Goal: Check status: Verify the current state of an ongoing process or item

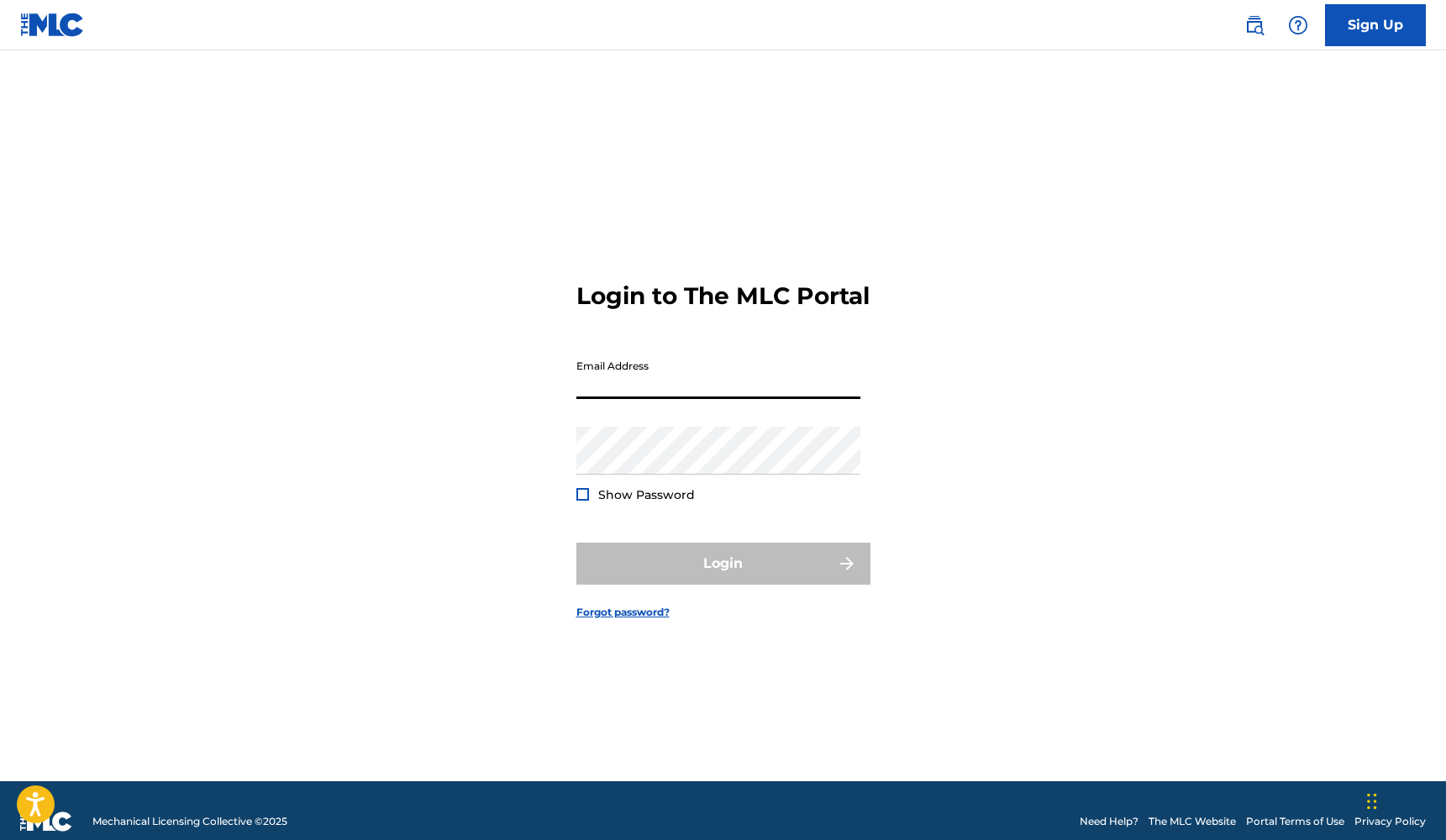
click at [681, 399] on input "Email Address" at bounding box center [718, 375] width 284 height 48
type input "[EMAIL_ADDRESS][DOMAIN_NAME]"
click at [723, 578] on button "Login" at bounding box center [723, 563] width 294 height 42
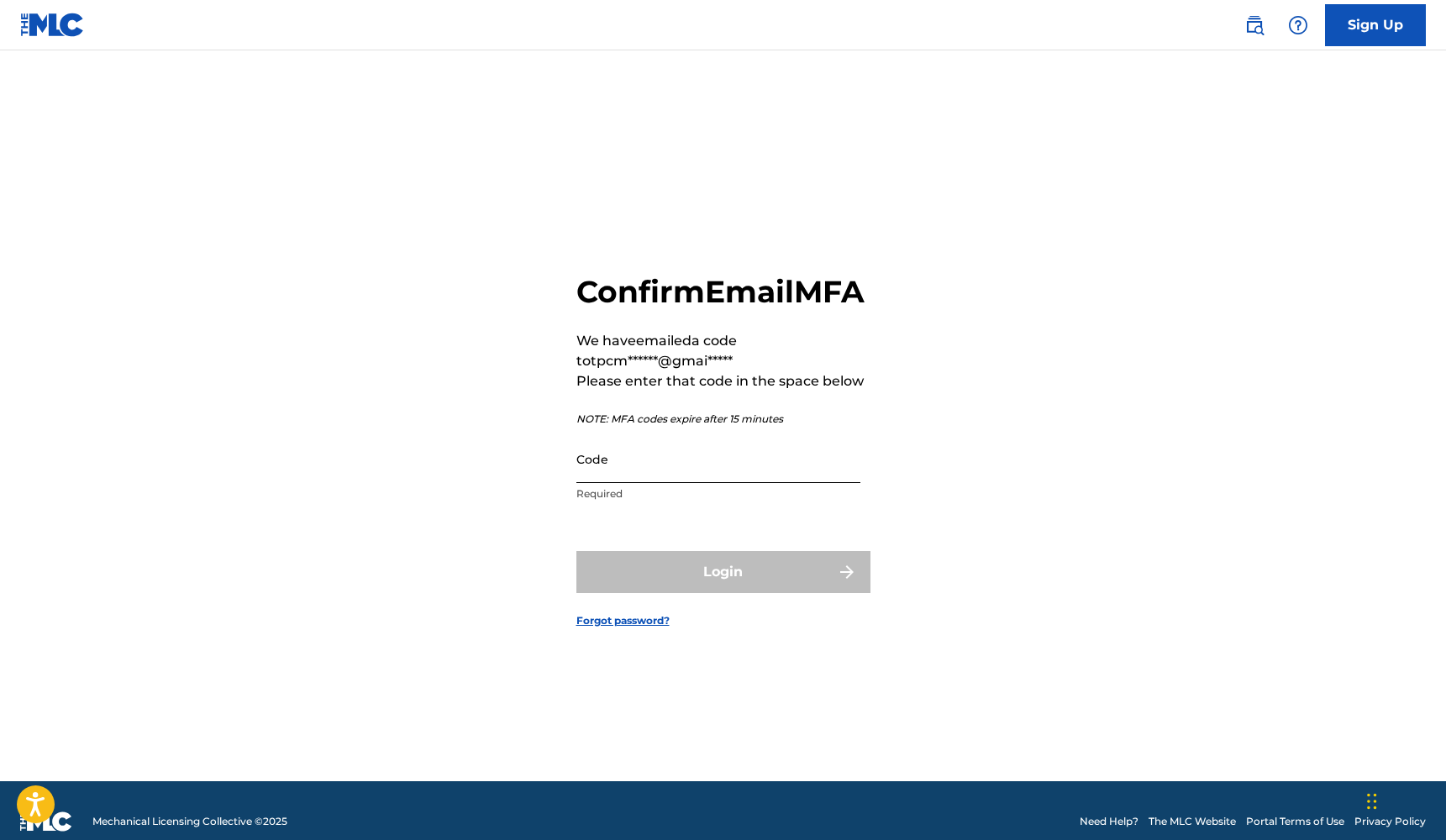
click at [690, 483] on input "Code" at bounding box center [718, 459] width 284 height 48
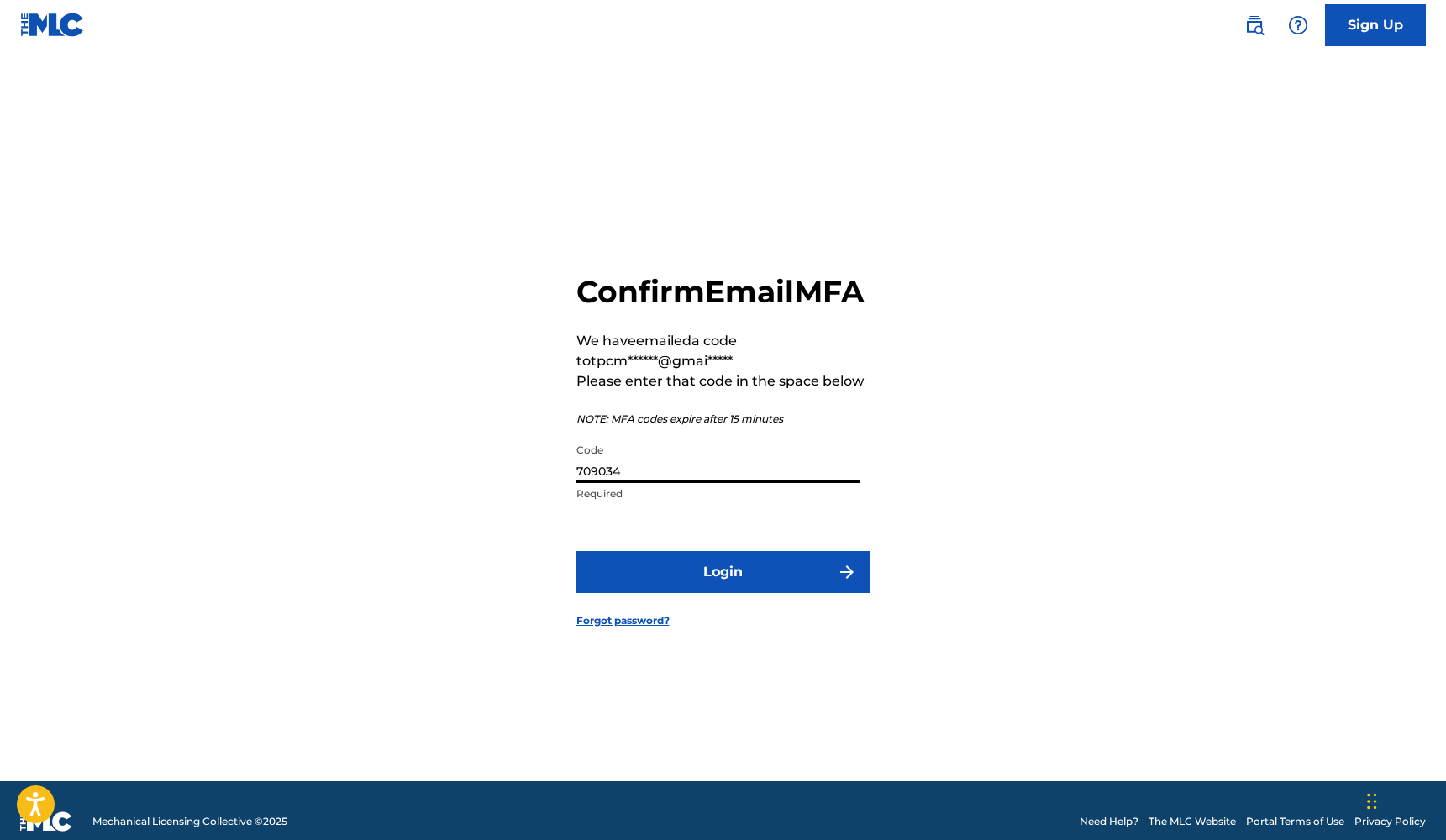
type input "709034"
click at [723, 590] on button "Login" at bounding box center [723, 571] width 294 height 42
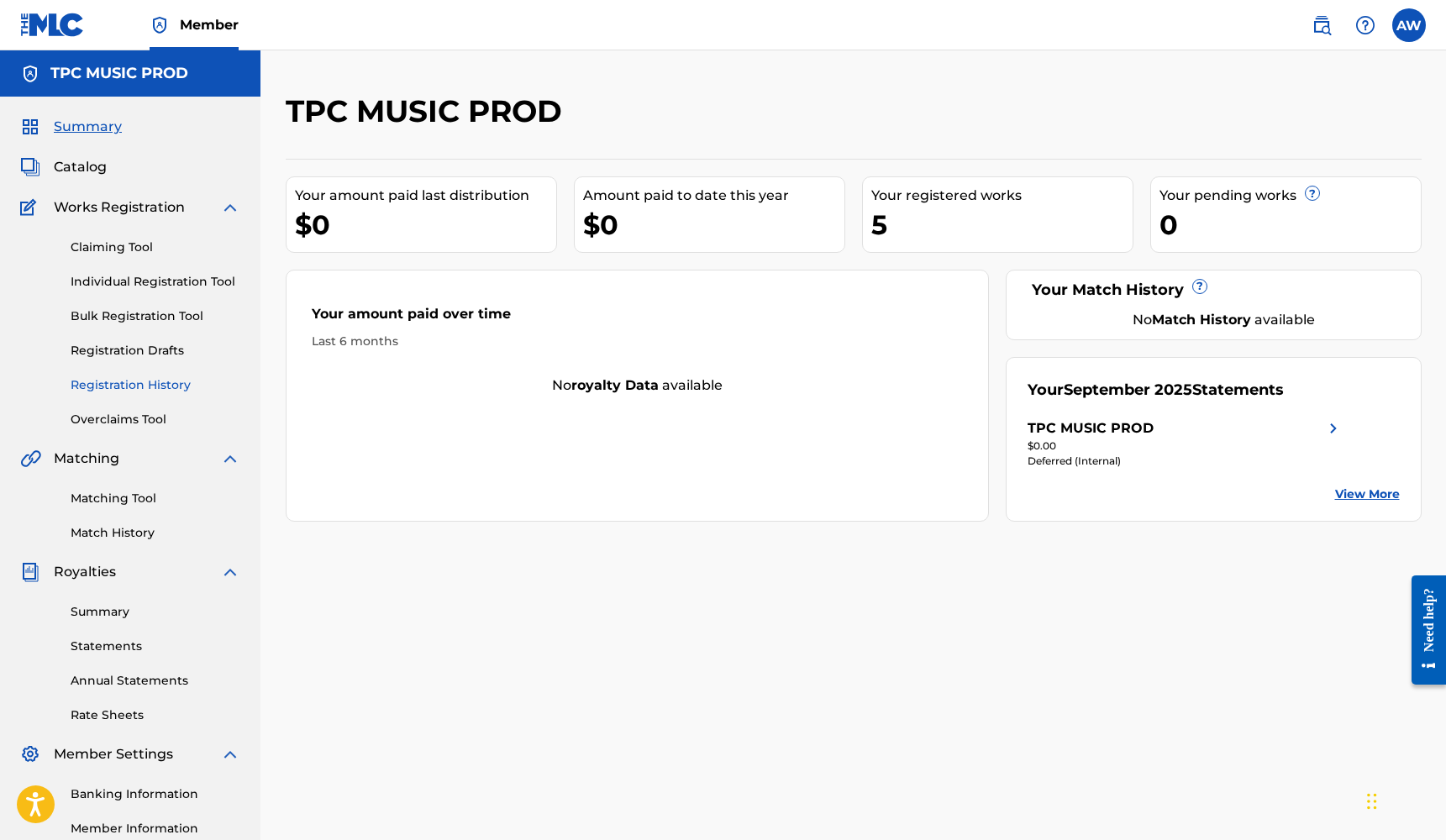
click at [137, 379] on link "Registration History" at bounding box center [155, 385] width 170 height 18
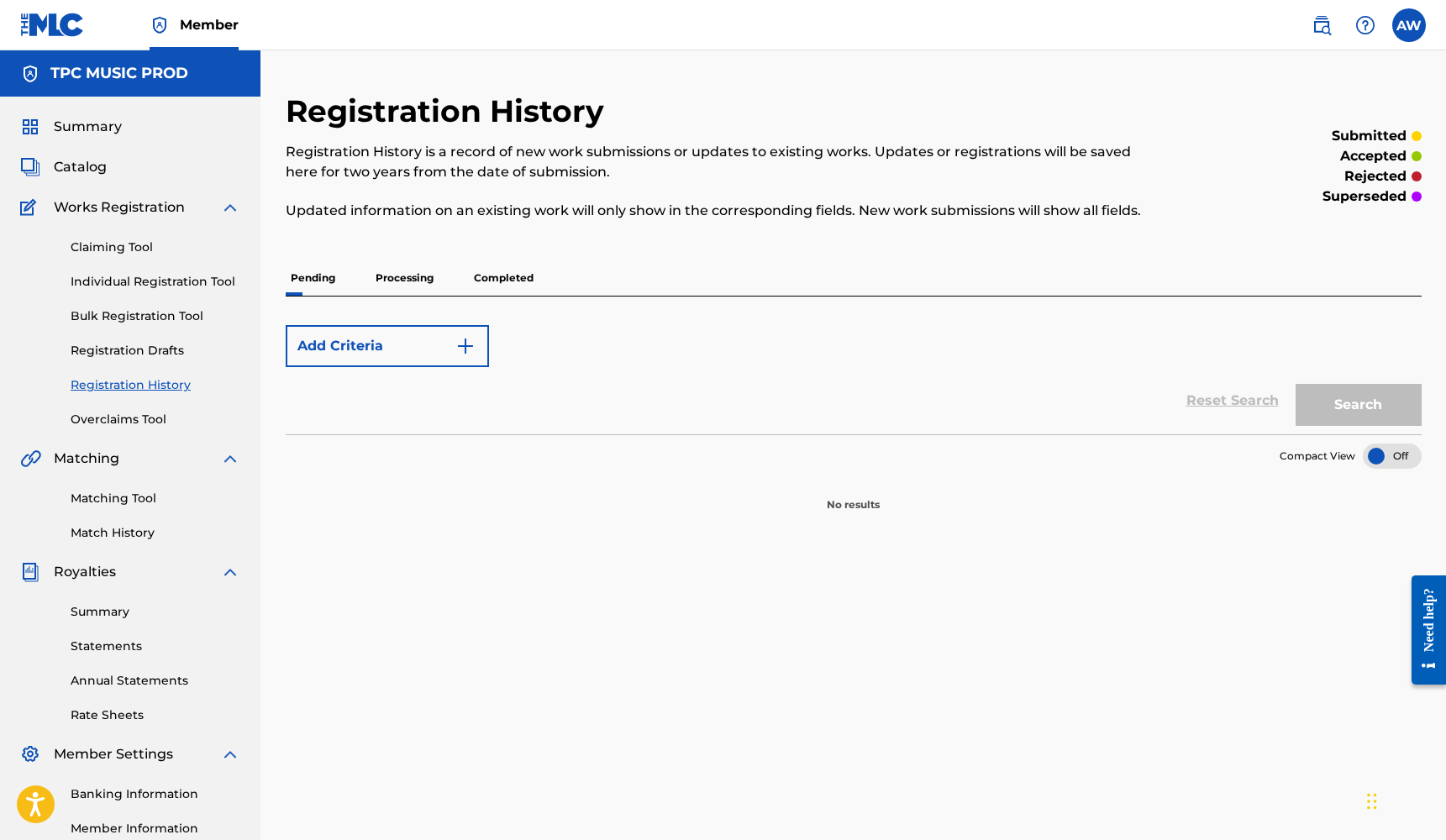
click at [488, 275] on p "Completed" at bounding box center [504, 279] width 70 height 36
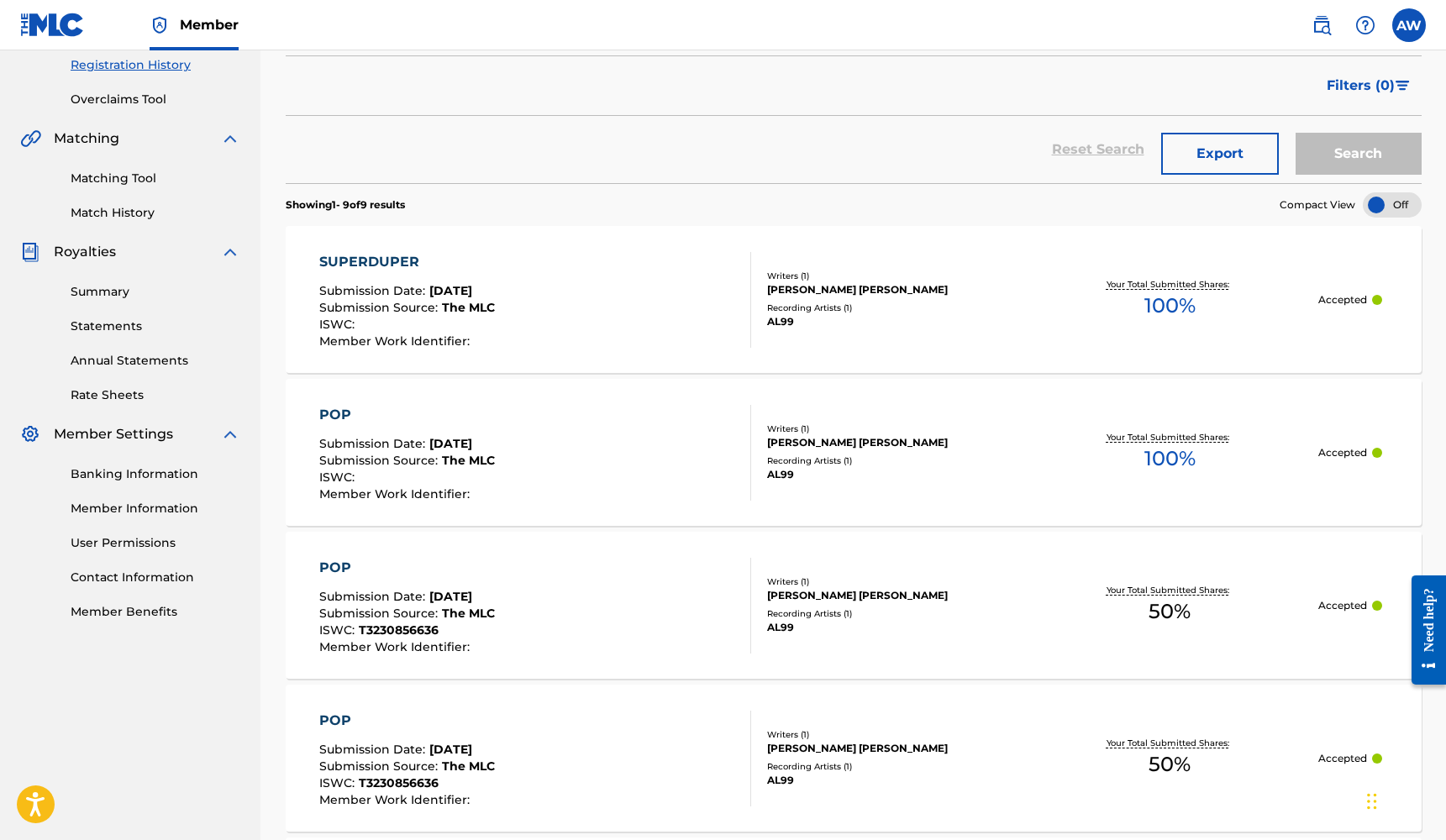
scroll to position [361, 0]
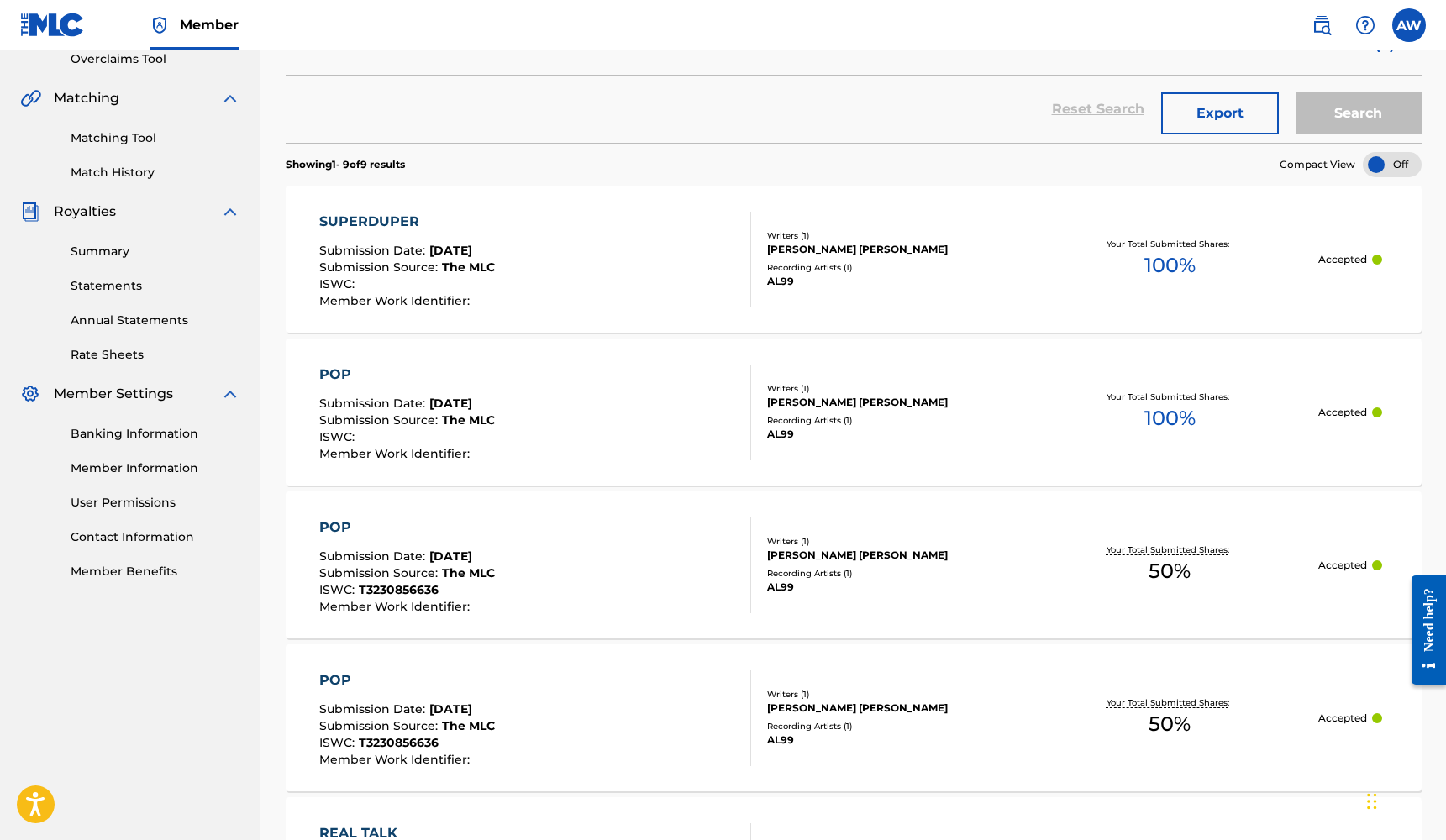
click at [645, 284] on div "SUPERDUPER Submission Date : [DATE] Submission Source : The MLC ISWC : Member W…" at bounding box center [536, 259] width 432 height 96
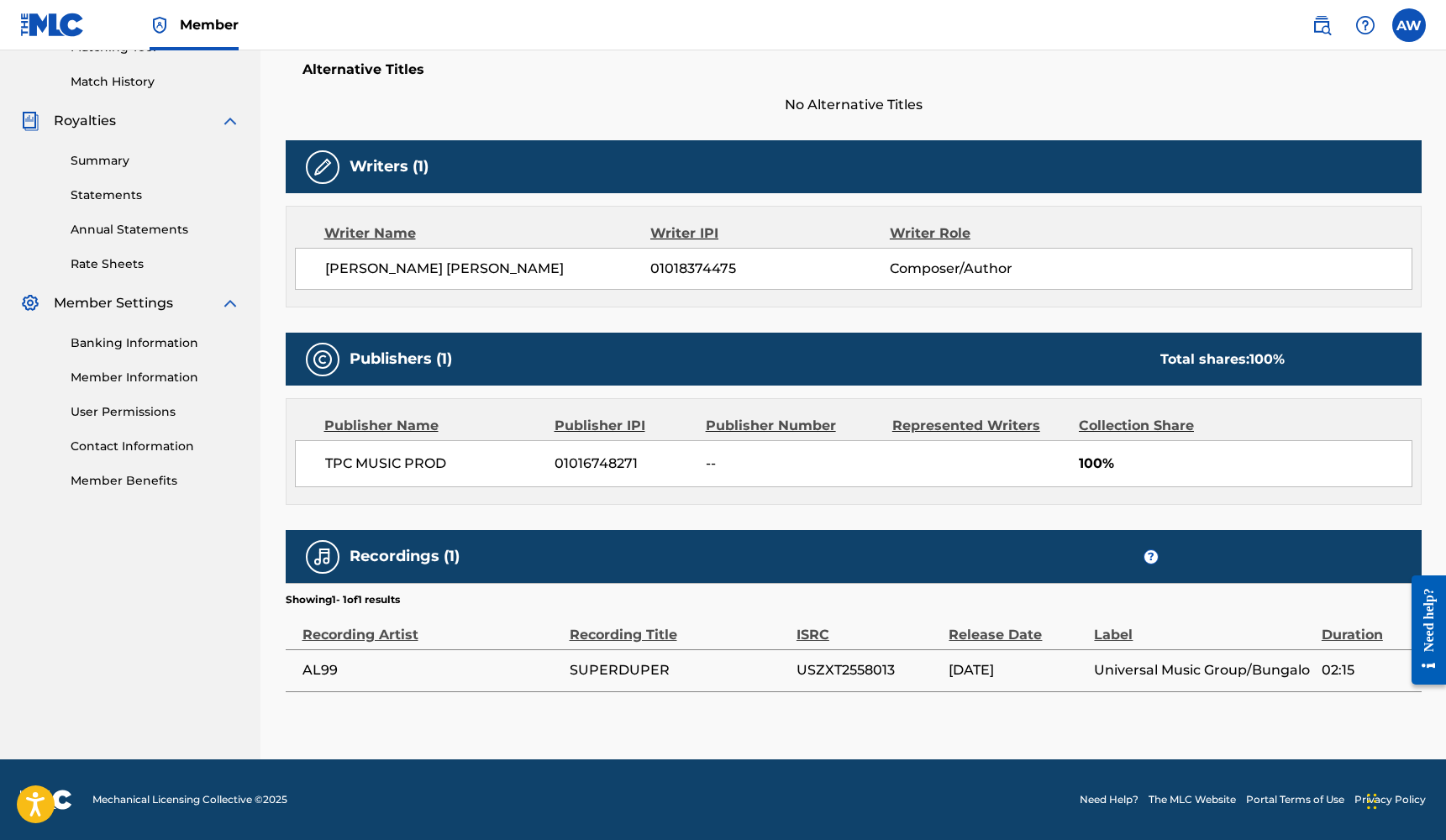
scroll to position [450, 0]
